Goal: Transaction & Acquisition: Subscribe to service/newsletter

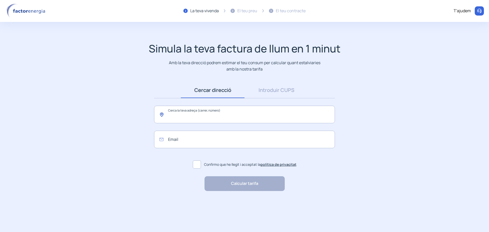
click at [222, 116] on input "text" at bounding box center [244, 115] width 181 height 18
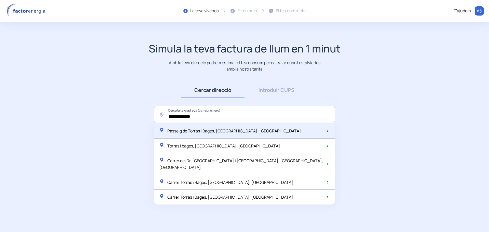
click at [216, 128] on span "Passeig de Torras i Bages, [GEOGRAPHIC_DATA], [GEOGRAPHIC_DATA]" at bounding box center [234, 131] width 134 height 6
type input "**********"
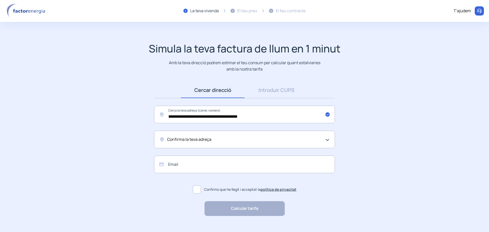
click at [238, 142] on div "Confirma la teva adreça" at bounding box center [243, 139] width 152 height 7
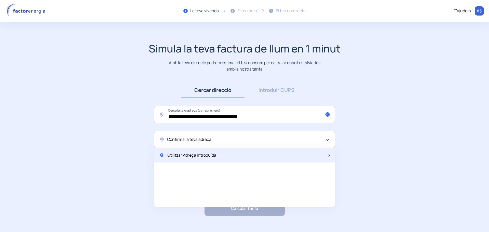
click at [215, 157] on span "Utilitzar Adreça Introduïda" at bounding box center [191, 155] width 49 height 7
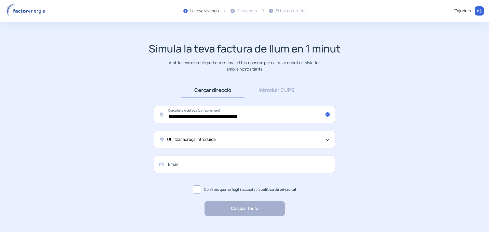
scroll to position [9, 0]
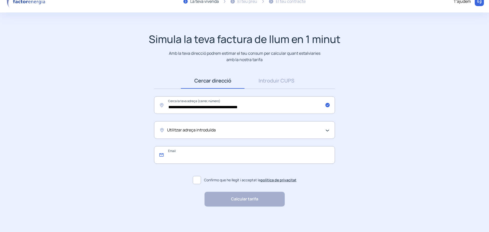
click at [186, 154] on input "email" at bounding box center [244, 155] width 181 height 18
type input "**********"
click at [280, 179] on link "política de privacitat" at bounding box center [278, 179] width 36 height 5
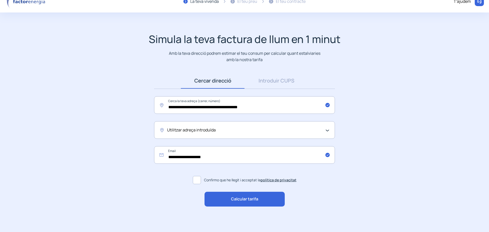
click at [196, 178] on span at bounding box center [197, 180] width 8 height 8
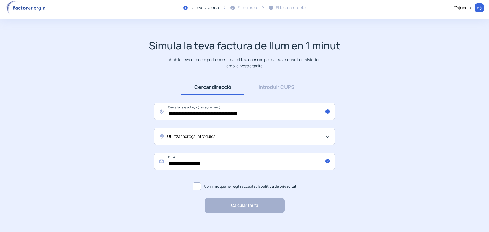
scroll to position [0, 0]
